Goal: Task Accomplishment & Management: Manage account settings

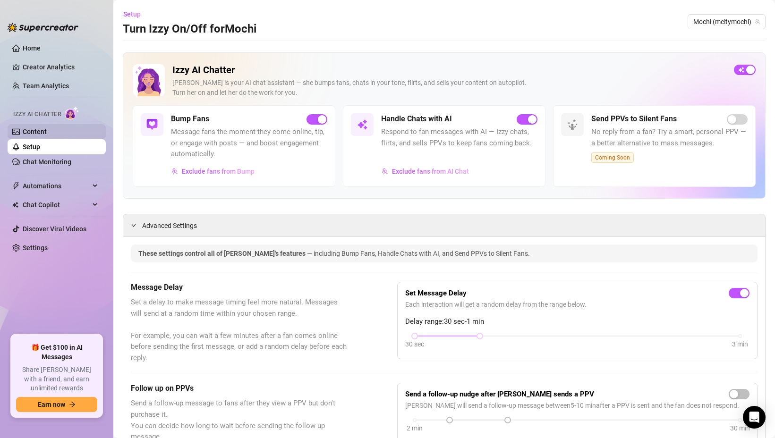
click at [34, 130] on link "Content" at bounding box center [35, 132] width 24 height 8
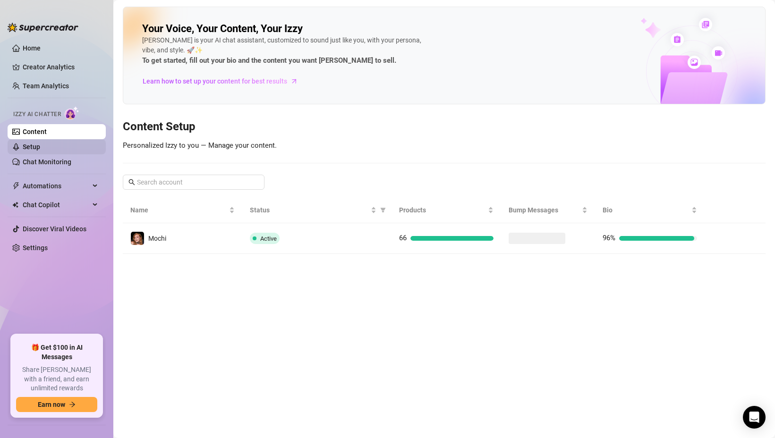
click at [40, 144] on link "Setup" at bounding box center [31, 147] width 17 height 8
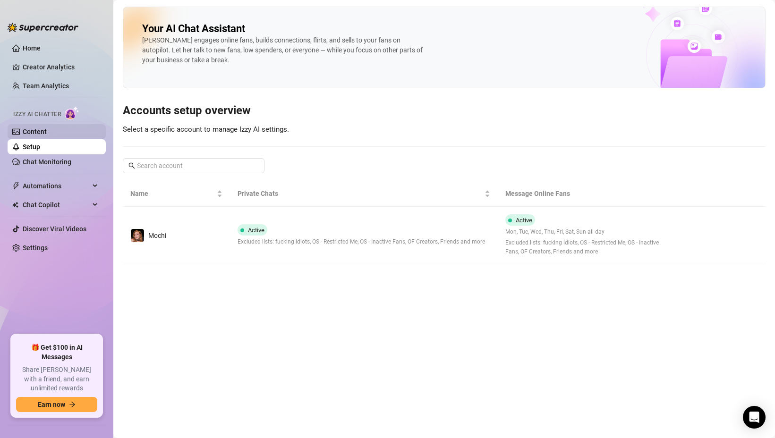
click at [47, 131] on link "Content" at bounding box center [35, 132] width 24 height 8
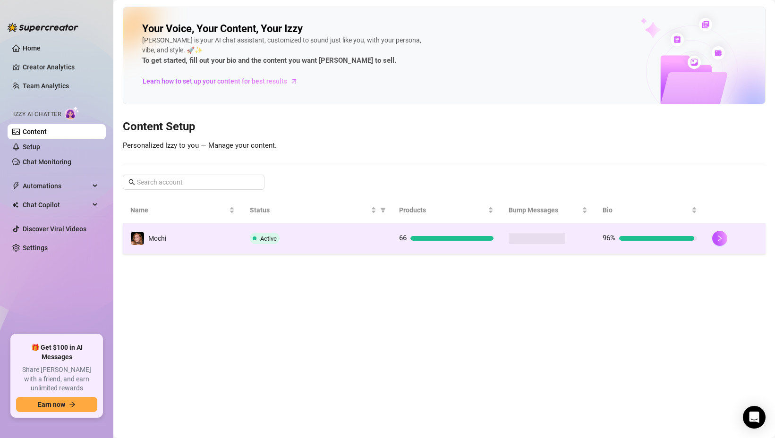
click at [353, 233] on div "Active" at bounding box center [317, 238] width 134 height 11
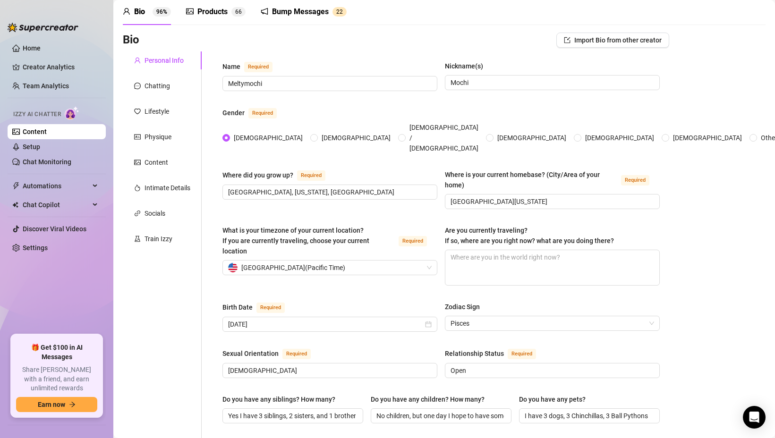
scroll to position [79, 0]
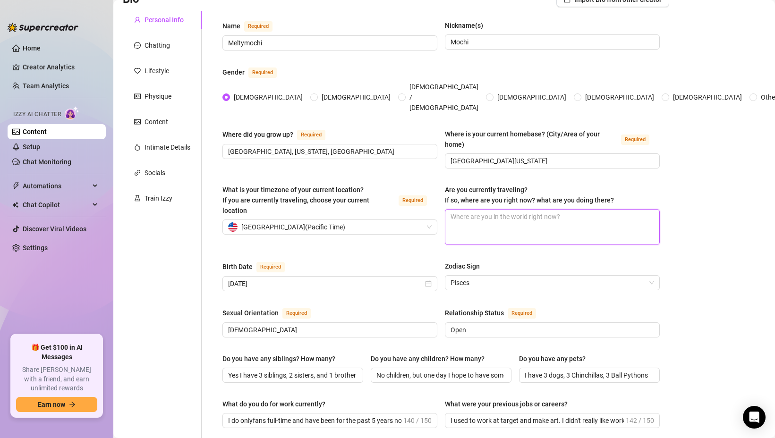
click at [496, 210] on textarea "Are you currently traveling? If so, where are you right now? what are you doing…" at bounding box center [552, 227] width 214 height 35
type textarea "C"
type textarea "Cu"
type textarea "Cur"
type textarea "Curr"
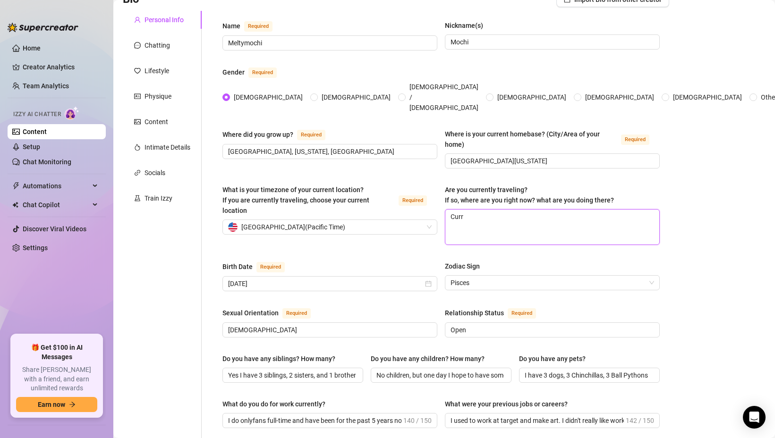
type textarea "Curre"
type textarea "Curren"
type textarea "Current"
type textarea "Currentl"
type textarea "Currently"
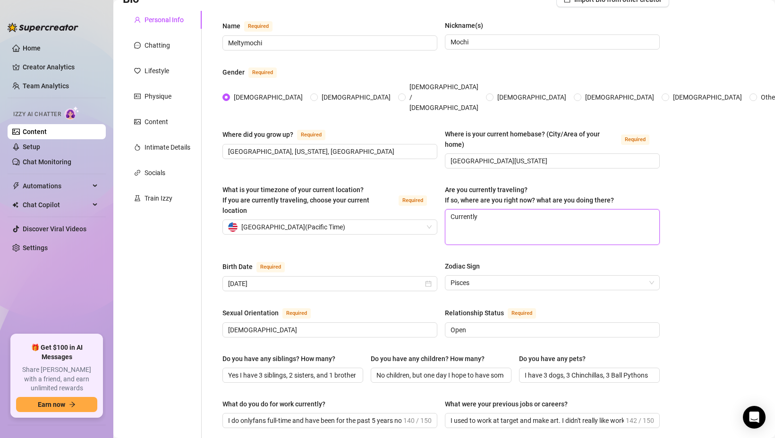
type textarea "Currently"
type textarea "Currently i"
type textarea "Currently in"
type textarea "Currently in v"
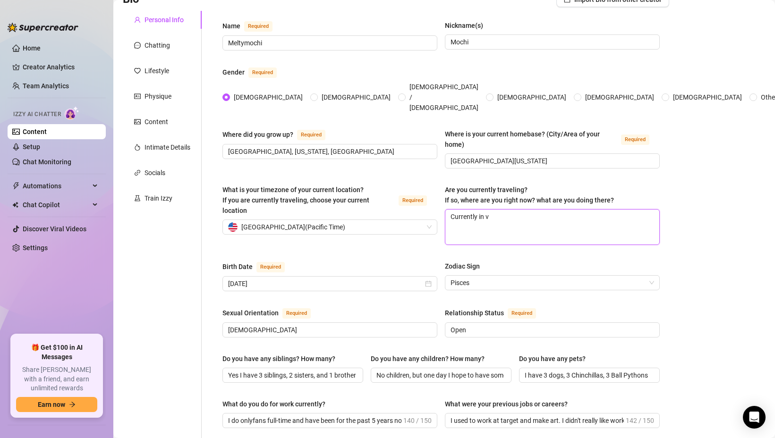
type textarea "Currently in ve"
type textarea "Currently in veg"
type textarea "Currently in [PERSON_NAME]"
type textarea "Currently in [GEOGRAPHIC_DATA]"
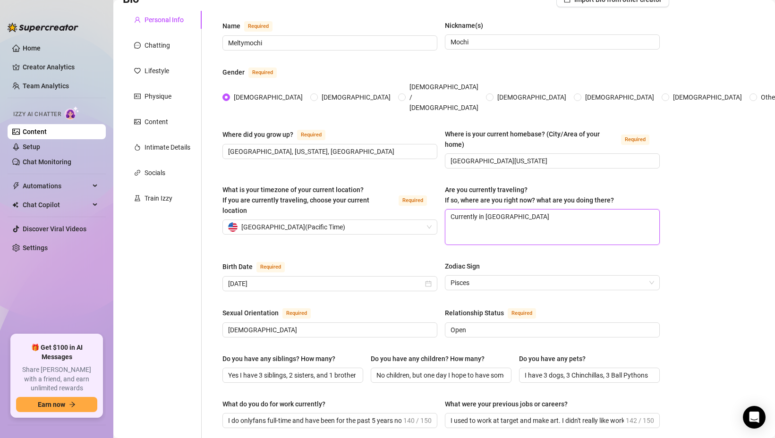
type textarea "Currently in [GEOGRAPHIC_DATA] v"
type textarea "Currently in [GEOGRAPHIC_DATA] vi"
type textarea "Currently in vegas vis"
type textarea "Currently in [GEOGRAPHIC_DATA] visi"
type textarea "Currently in [GEOGRAPHIC_DATA] visit"
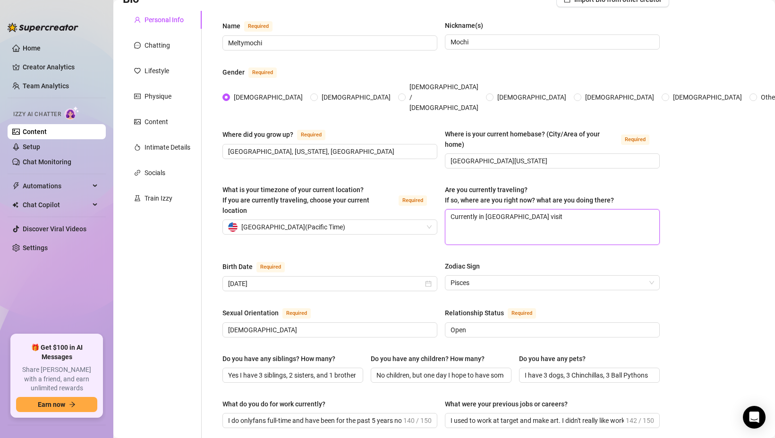
type textarea "Currently in [GEOGRAPHIC_DATA] visiti"
type textarea "Currently in [GEOGRAPHIC_DATA] visitin"
type textarea "Currently in [GEOGRAPHIC_DATA] visiting"
type textarea "Currently in [GEOGRAPHIC_DATA] visiting m"
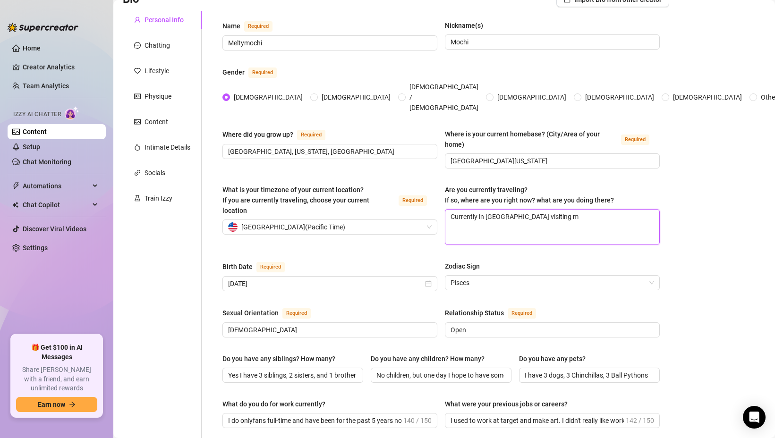
type textarea "Currently in [GEOGRAPHIC_DATA] visiting my"
type textarea "Currently in [GEOGRAPHIC_DATA] visiting my f"
type textarea "Currently in [GEOGRAPHIC_DATA] visiting my fr"
type textarea "Currently in [GEOGRAPHIC_DATA] visiting my fri"
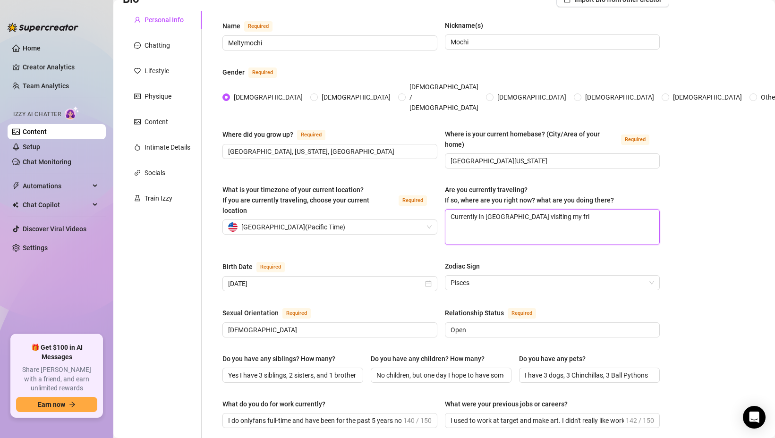
type textarea "Currently in [GEOGRAPHIC_DATA] visiting my frie"
type textarea "Currently in [GEOGRAPHIC_DATA] visiting my frien"
type textarea "Currently in [GEOGRAPHIC_DATA] visiting my friend"
type textarea "Currently in [GEOGRAPHIC_DATA] visiting my friend e"
type textarea "Currently in [GEOGRAPHIC_DATA] visiting my friend el"
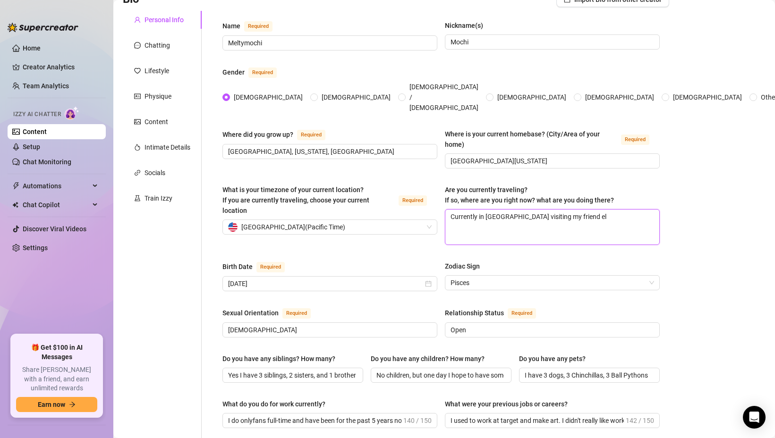
type textarea "Currently in [GEOGRAPHIC_DATA] visiting my friend [PERSON_NAME]"
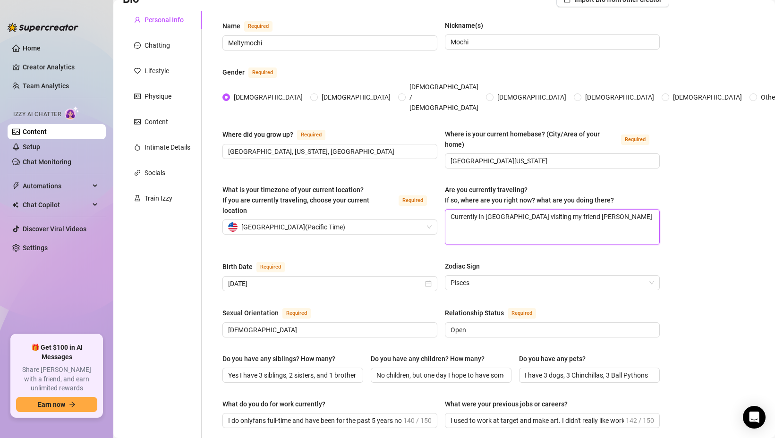
type textarea "Currently in [GEOGRAPHIC_DATA] visiting my friend [PERSON_NAME] or"
type textarea "Currently in [GEOGRAPHIC_DATA] visiting my friend [PERSON_NAME] or @"
type textarea "Currently in [GEOGRAPHIC_DATA] visiting my friend [PERSON_NAME] or @e"
type textarea "Currently in [GEOGRAPHIC_DATA] visiting my friend [PERSON_NAME] or @en"
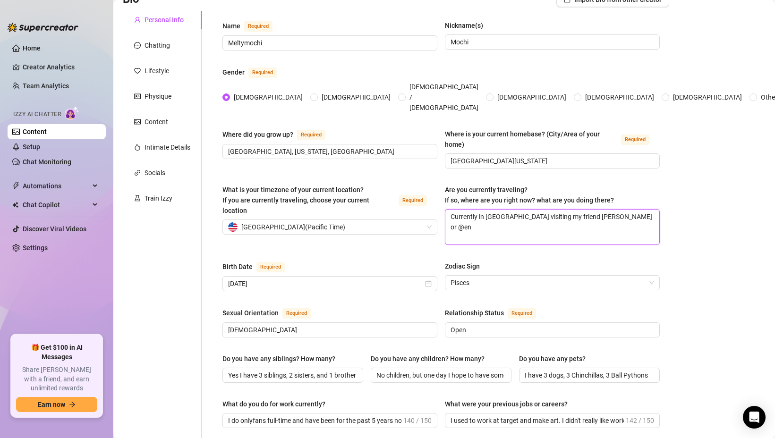
type textarea "Currently in [GEOGRAPHIC_DATA] visiting my friend [PERSON_NAME] or @enr"
type textarea "Currently in [GEOGRAPHIC_DATA] visiting my friend [PERSON_NAME] or @enra"
type textarea "Currently in [GEOGRAPHIC_DATA] visiting my friend [PERSON_NAME] or @enrap"
type textarea "Currently in [GEOGRAPHIC_DATA] visiting my friend [PERSON_NAME] or @enrapt"
type textarea "Currently in [GEOGRAPHIC_DATA] visiting my friend [PERSON_NAME] or @enraptu"
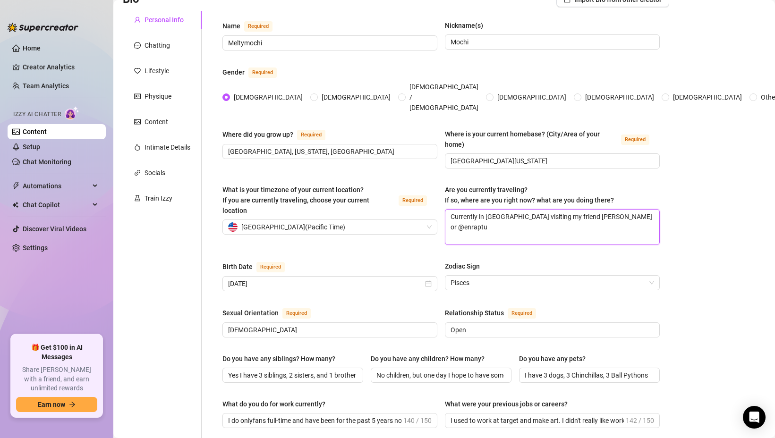
type textarea "Currently in [GEOGRAPHIC_DATA] visiting my friend [PERSON_NAME] or @enraptur"
type textarea "Currently in [GEOGRAPHIC_DATA] visiting my friend [PERSON_NAME] or @enrapture"
type textarea "Currently in [GEOGRAPHIC_DATA] visiting my friend [PERSON_NAME] or @enraptureSG"
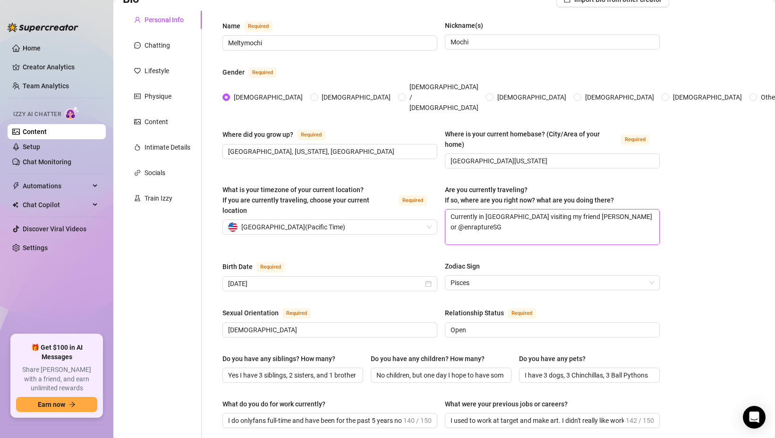
type textarea "Currently in [GEOGRAPHIC_DATA] visiting my friend [PERSON_NAME] or @enraptureSG"
type textarea "Currently in [GEOGRAPHIC_DATA] visiting my friend [PERSON_NAME] or @enraptureS"
type textarea "Currently in [GEOGRAPHIC_DATA] visiting my friend [PERSON_NAME] or @enrapture"
type textarea "Currently in [GEOGRAPHIC_DATA] visiting my friend [PERSON_NAME] or @enraptures"
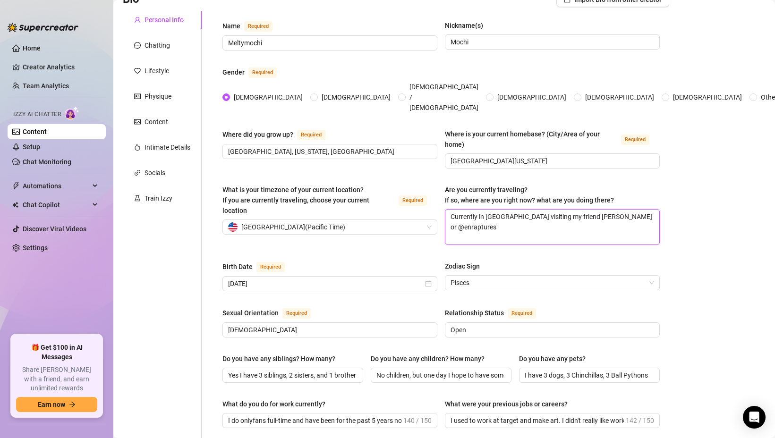
type textarea "Currently in [GEOGRAPHIC_DATA] visiting my friend [PERSON_NAME] or @enrapturesg"
type textarea "Currently in [GEOGRAPHIC_DATA] visiting my friend [PERSON_NAME] or @enrapturesg…"
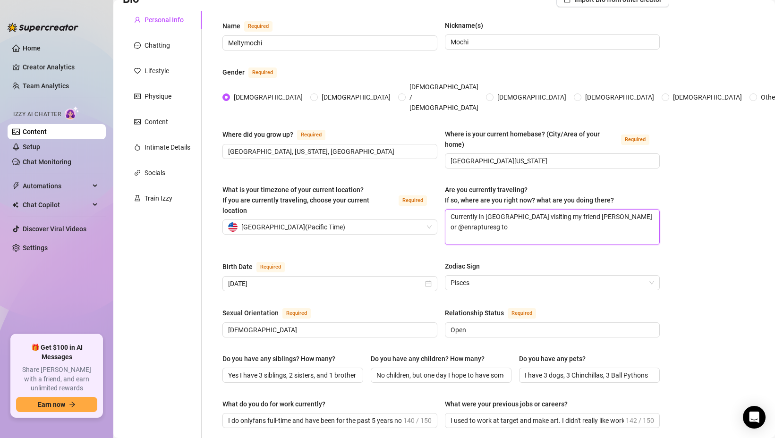
type textarea "Currently in [GEOGRAPHIC_DATA] visiting my friend [PERSON_NAME] or @enrapturesg…"
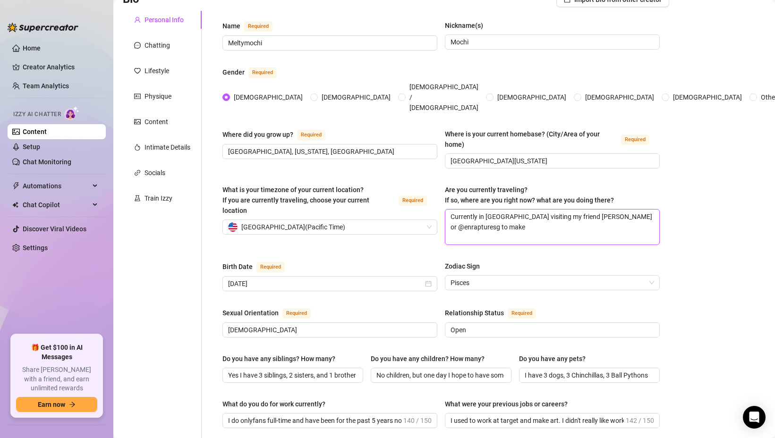
type textarea "Currently in [GEOGRAPHIC_DATA] visiting my friend [PERSON_NAME] or @enrapturesg…"
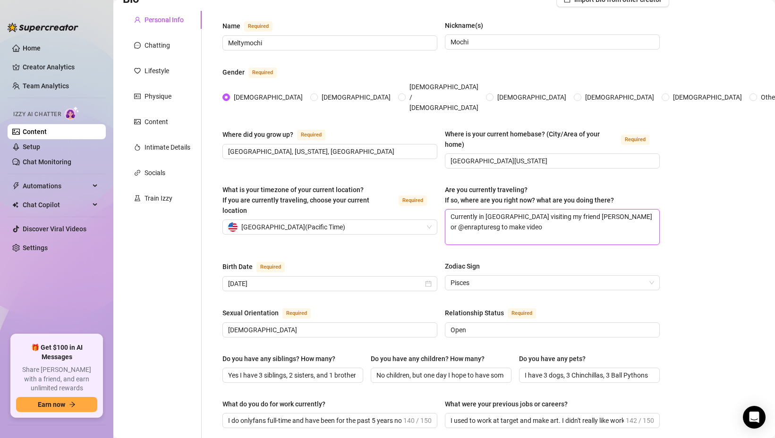
type textarea "Currently in [GEOGRAPHIC_DATA] visiting my friend [PERSON_NAME] or @enrapturesg…"
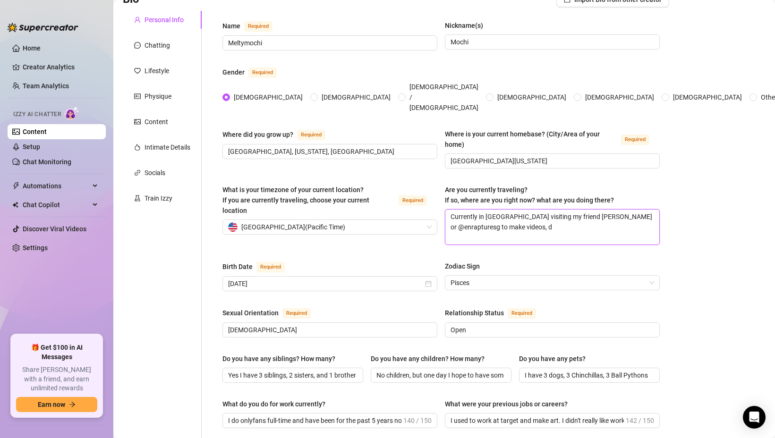
type textarea "Currently in [GEOGRAPHIC_DATA] visiting my friend [PERSON_NAME] or @enrapturesg…"
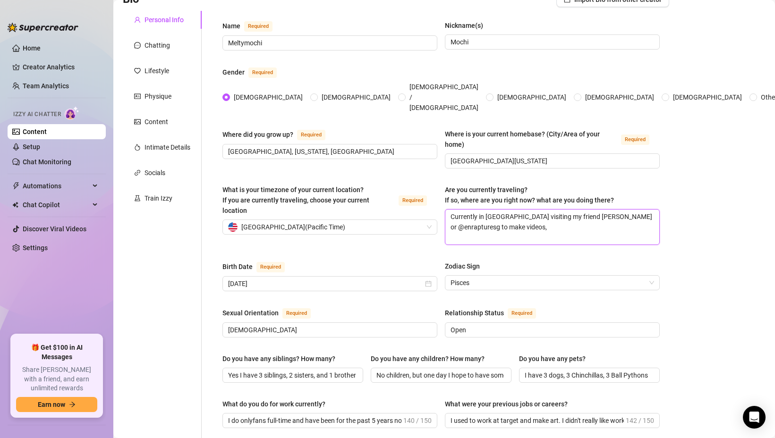
type textarea "Currently in [GEOGRAPHIC_DATA] visiting my friend [PERSON_NAME] or @enrapturesg…"
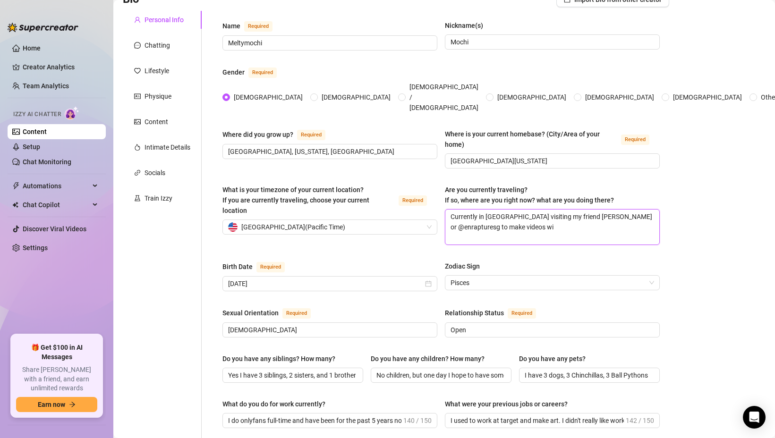
type textarea "Currently in [GEOGRAPHIC_DATA] visiting my friend [PERSON_NAME] or @enrapturesg…"
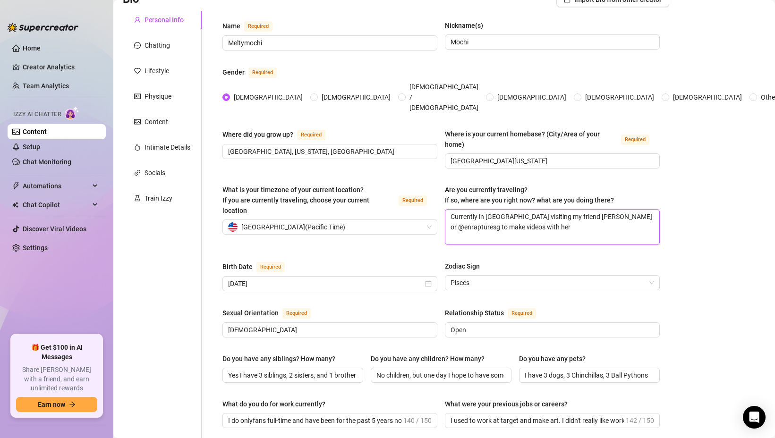
type textarea "Currently in [GEOGRAPHIC_DATA] visiting my friend [PERSON_NAME] or @enrapturesg…"
click at [501, 210] on textarea "Currently in [GEOGRAPHIC_DATA] visiting my friend [PERSON_NAME] or @enrapturesg…" at bounding box center [552, 227] width 214 height 35
click at [568, 210] on textarea "Currently in [GEOGRAPHIC_DATA] until [DATE] visiting my friend [PERSON_NAME] or…" at bounding box center [552, 227] width 214 height 35
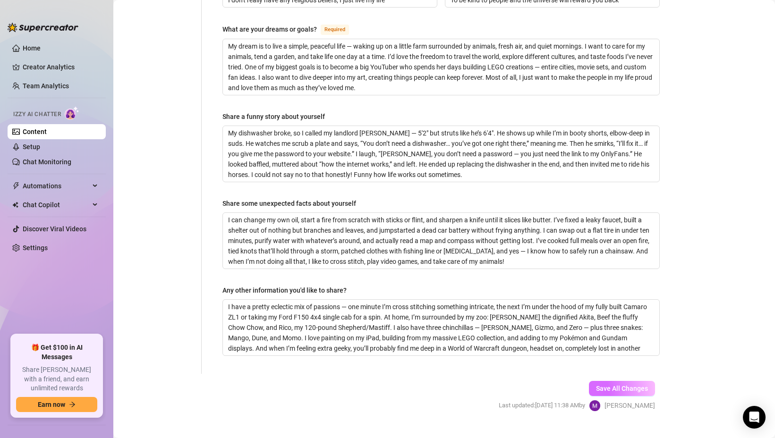
click at [606, 381] on button "Save All Changes" at bounding box center [622, 388] width 66 height 15
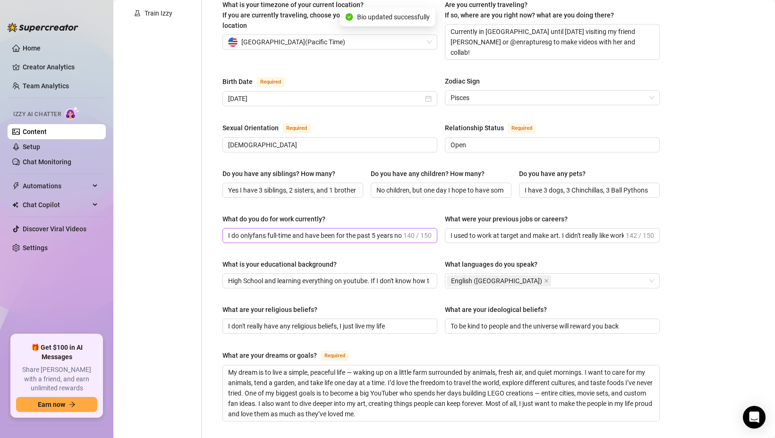
scroll to position [0, 0]
